Goal: Transaction & Acquisition: Purchase product/service

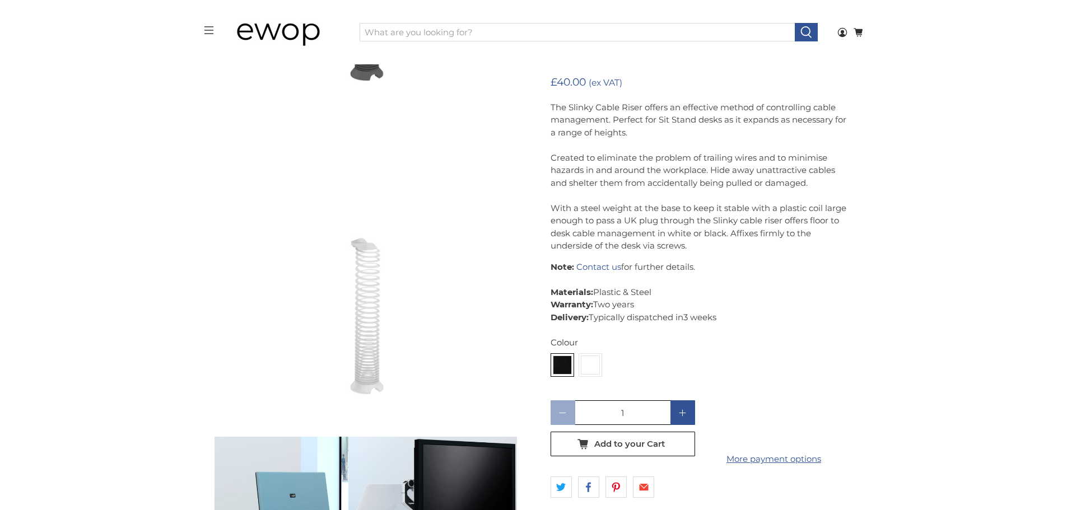
scroll to position [450, 0]
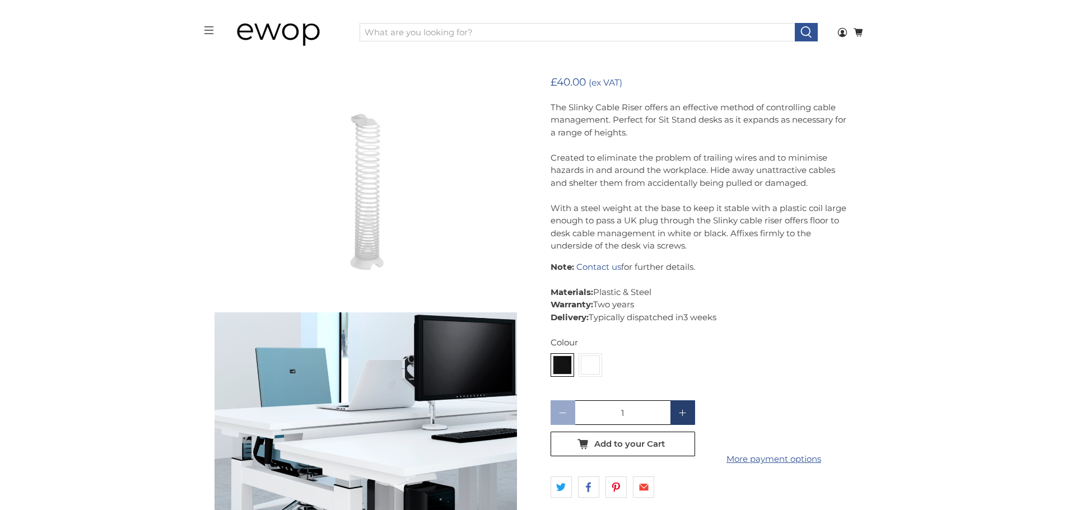
click at [690, 412] on span at bounding box center [682, 412] width 25 height 25
click at [690, 413] on span at bounding box center [682, 412] width 25 height 25
type input "5"
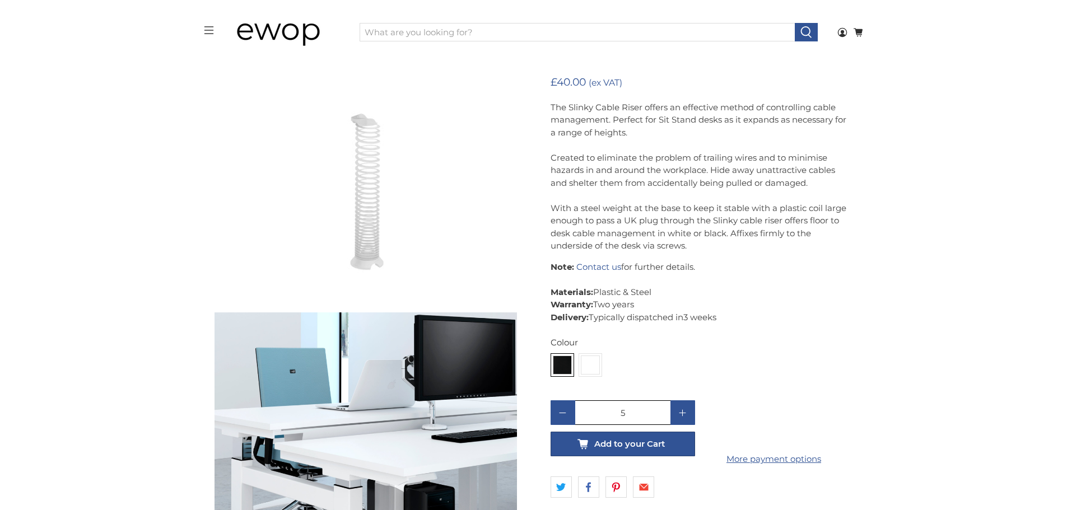
click at [664, 443] on span "Add to your Cart" at bounding box center [629, 444] width 71 height 10
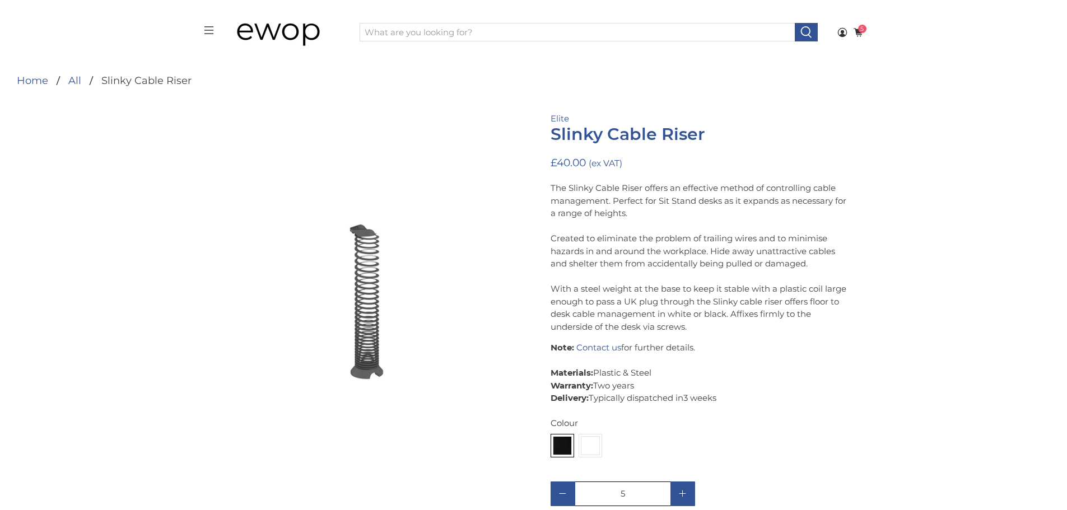
scroll to position [0, 0]
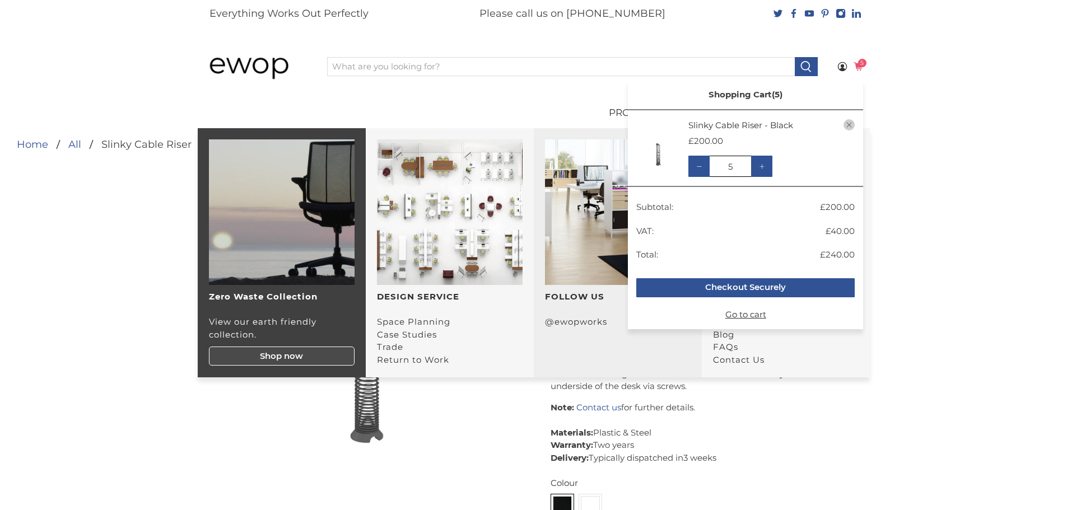
click at [861, 64] on span "5" at bounding box center [862, 63] width 8 height 8
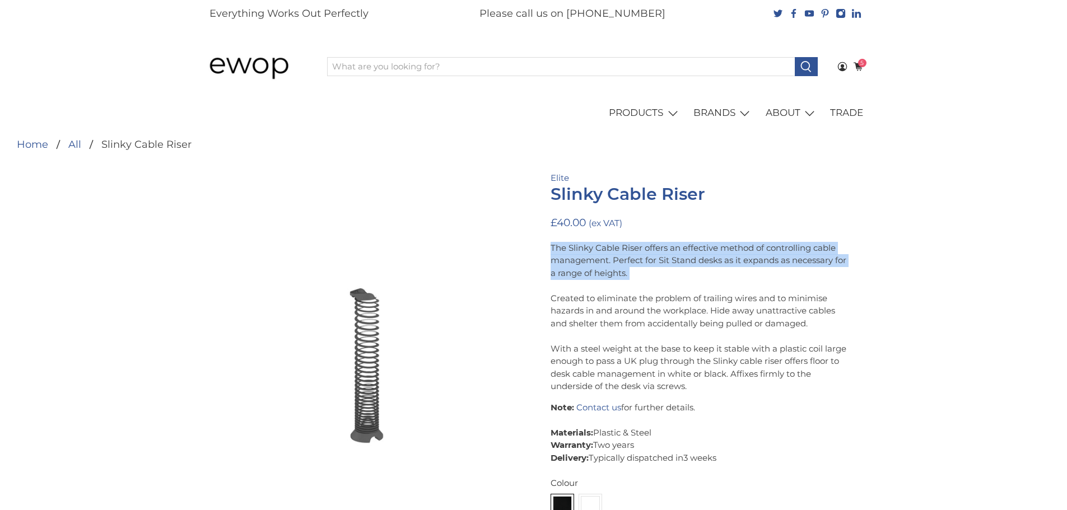
drag, startPoint x: 889, startPoint y: 279, endPoint x: 881, endPoint y: 281, distance: 8.0
